Goal: Navigation & Orientation: Find specific page/section

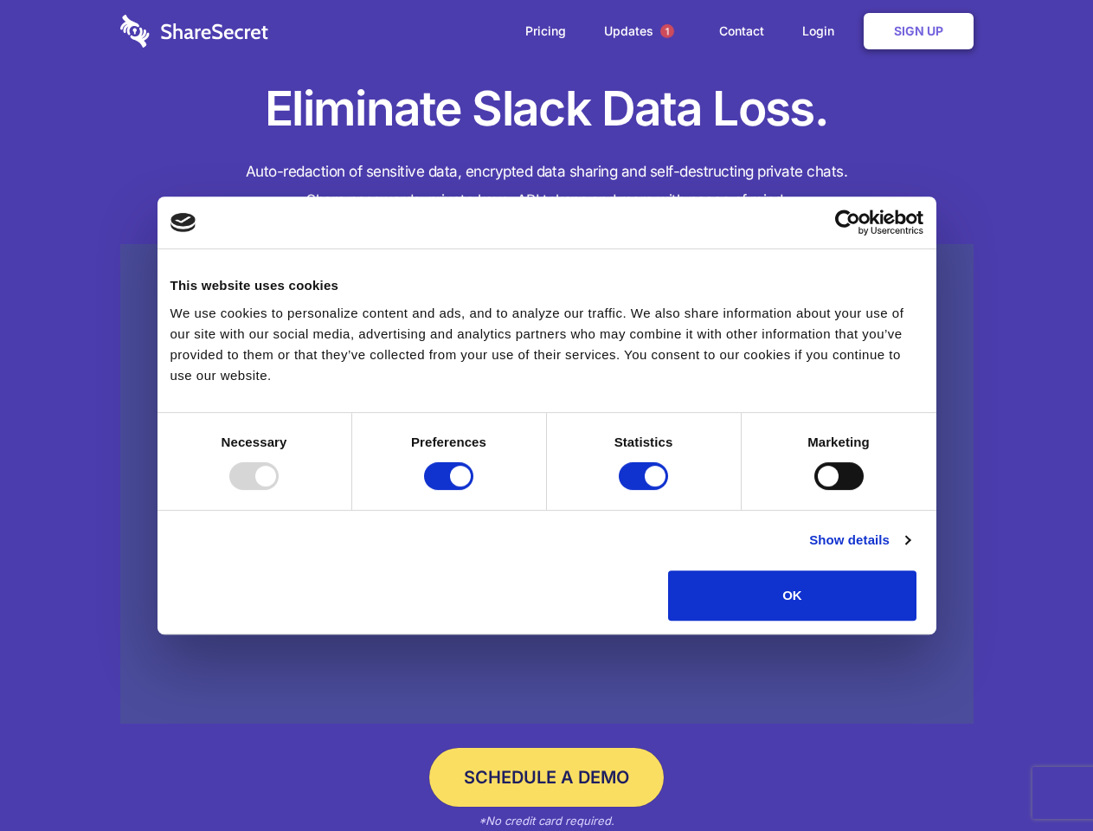
click at [279, 490] on div at bounding box center [253, 476] width 49 height 28
click at [473, 490] on input "Preferences" at bounding box center [448, 476] width 49 height 28
checkbox input "false"
click at [645, 490] on input "Statistics" at bounding box center [643, 476] width 49 height 28
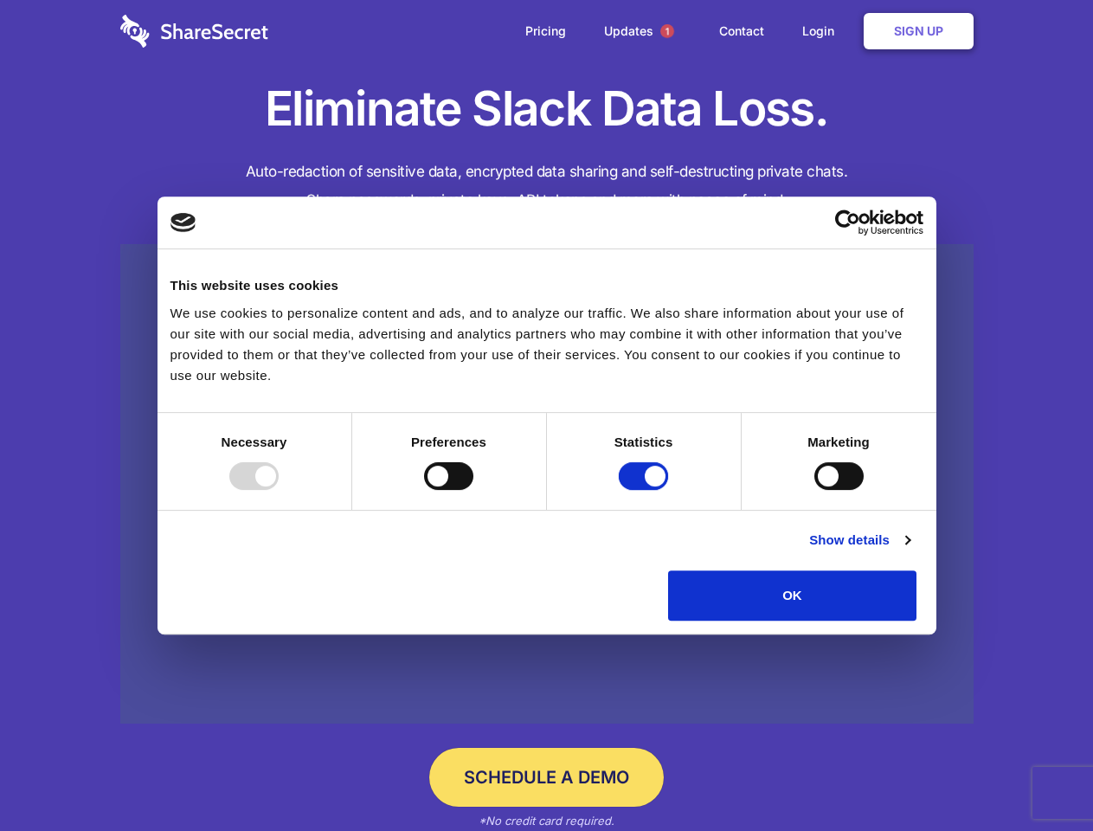
checkbox input "false"
click at [814, 490] on input "Marketing" at bounding box center [838, 476] width 49 height 28
checkbox input "true"
click at [909, 550] on link "Show details" at bounding box center [859, 539] width 100 height 21
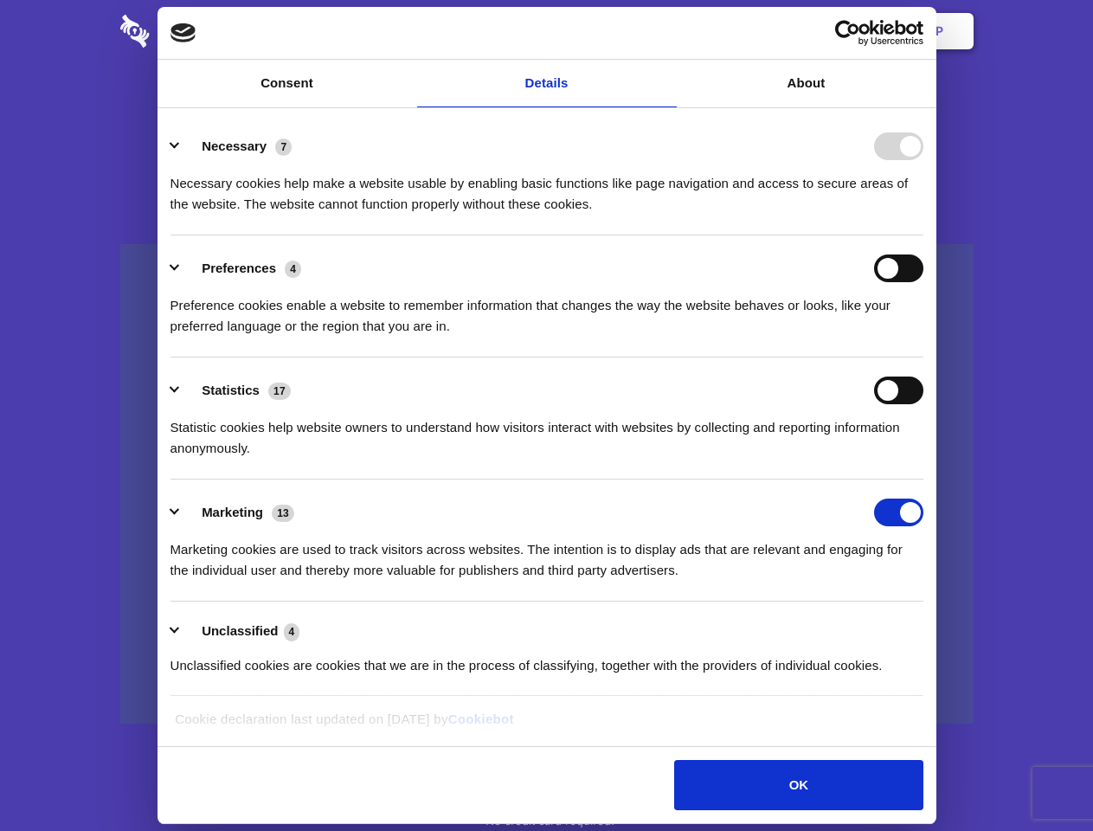
click at [923, 235] on li "Necessary 7 Necessary cookies help make a website usable by enabling basic func…" at bounding box center [546, 174] width 753 height 122
click at [666, 31] on span "1" at bounding box center [667, 31] width 14 height 14
